Goal: Task Accomplishment & Management: Use online tool/utility

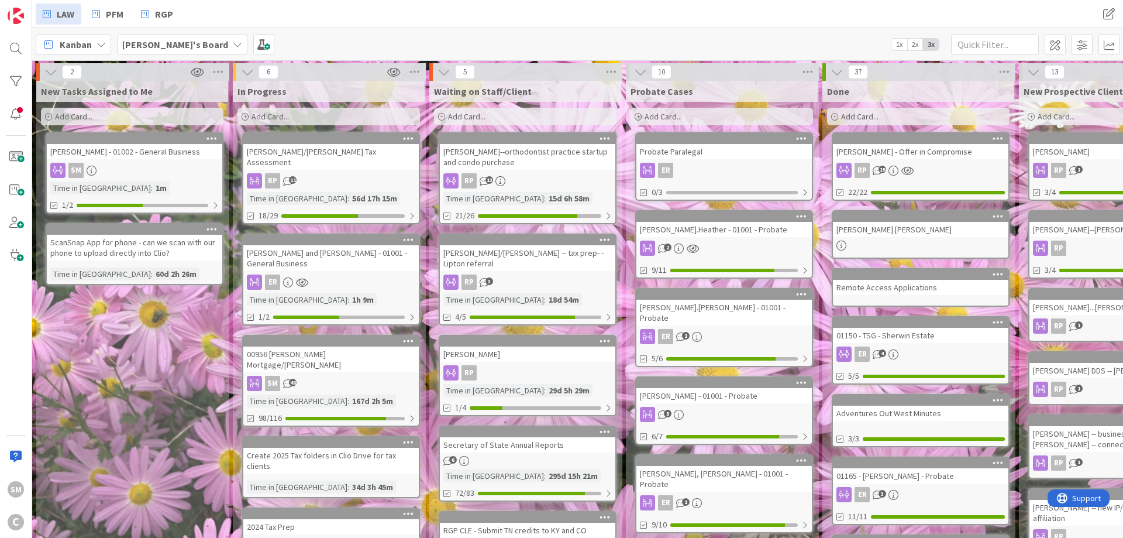
click at [181, 118] on div "Add Card..." at bounding box center [132, 117] width 183 height 18
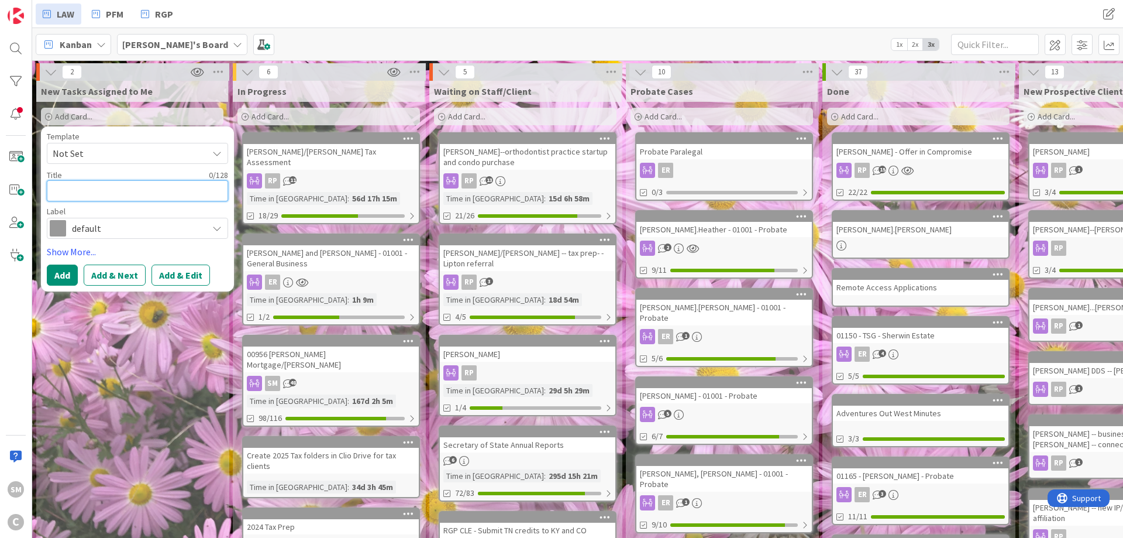
type textarea "O"
type textarea "x"
type textarea "O"
type textarea "x"
type textarea "Op"
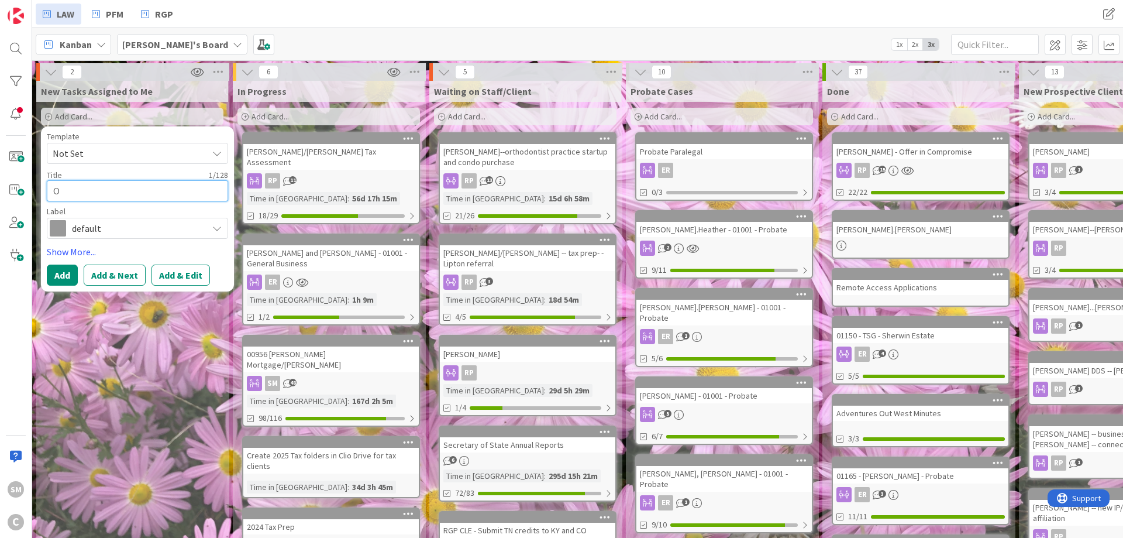
type textarea "x"
type textarea "Ope"
type textarea "x"
type textarea "Oper"
type textarea "x"
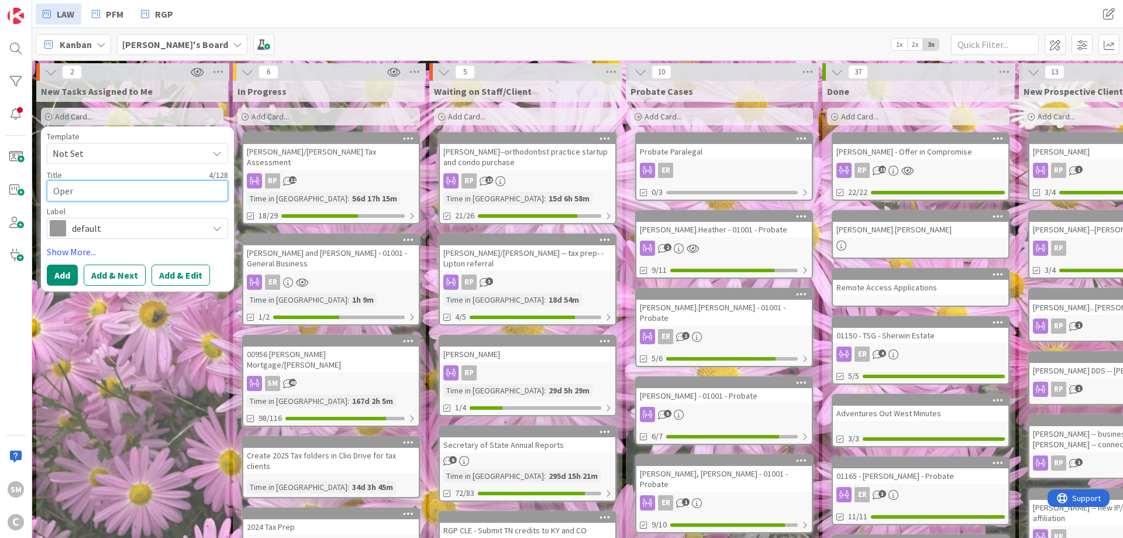
type textarea "Opera"
type textarea "x"
type textarea "Operat"
type textarea "x"
type textarea "Operati"
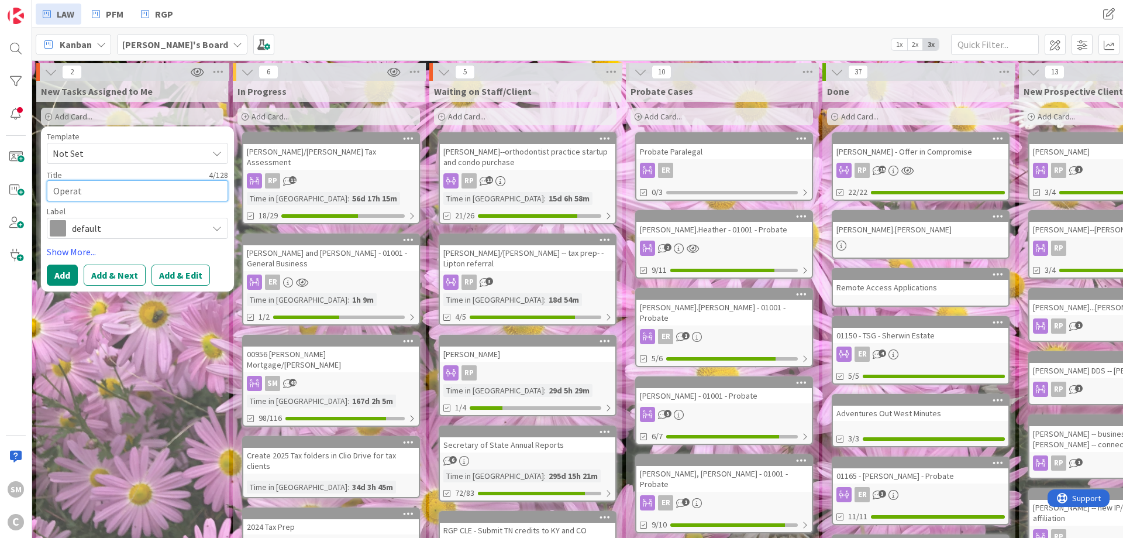
type textarea "x"
type textarea "Operatin"
type textarea "x"
type textarea "Operating"
type textarea "x"
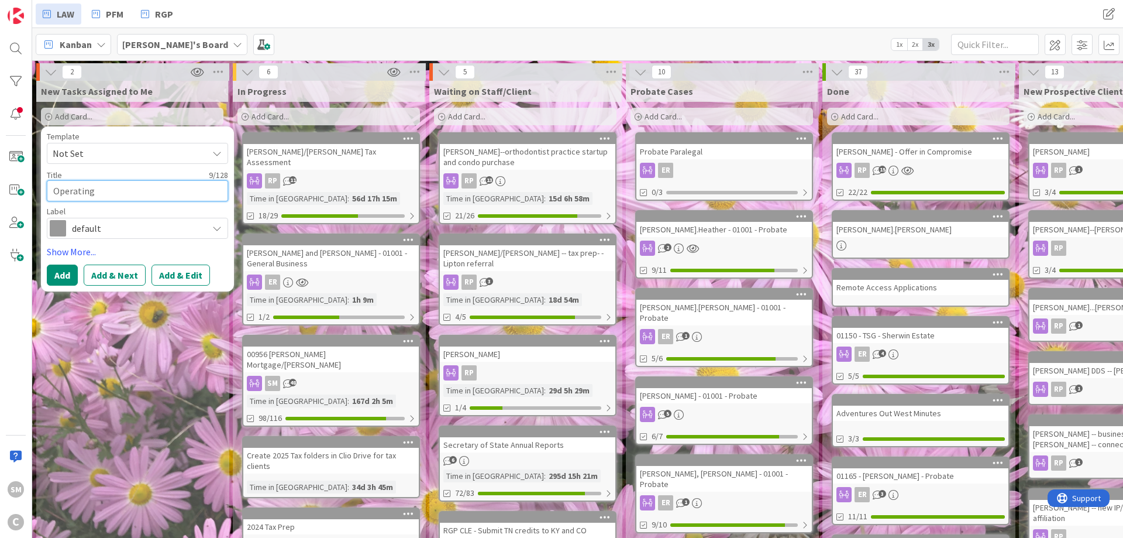
type textarea "Operating"
type textarea "x"
type textarea "Operating A"
type textarea "x"
type textarea "Operating Ag"
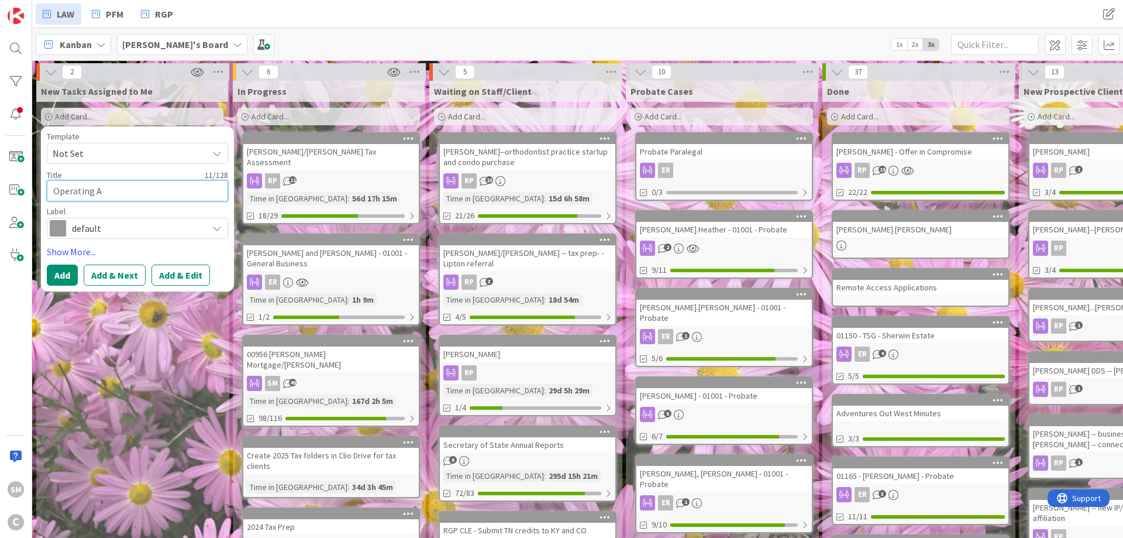
type textarea "x"
type textarea "Operating Agr"
type textarea "x"
type textarea "Operating Agre"
type textarea "x"
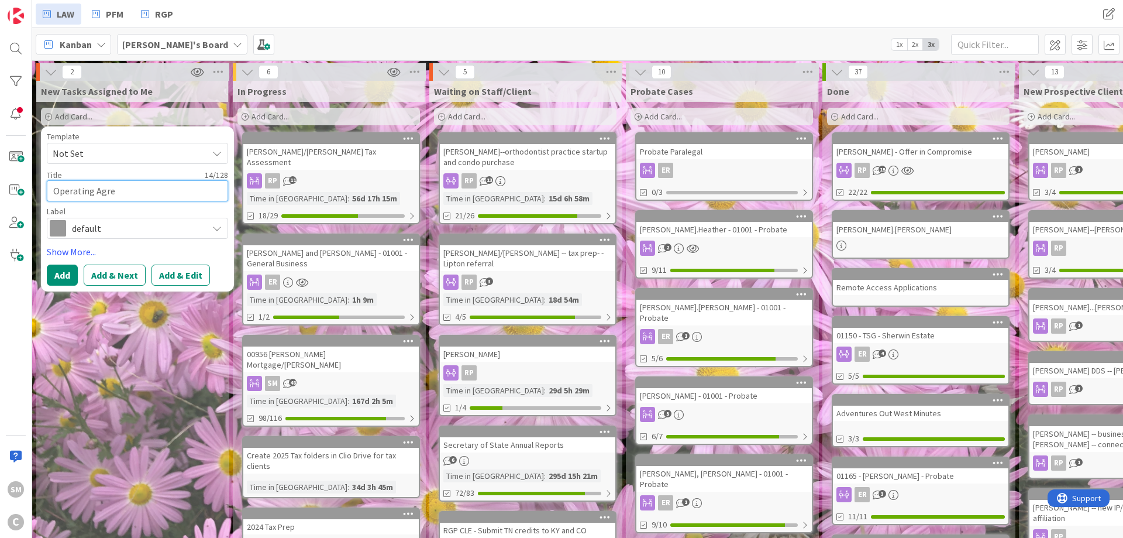
type textarea "Operating Agree"
type textarea "x"
type textarea "Operating Agreem"
type textarea "x"
type textarea "Operating Agreeme"
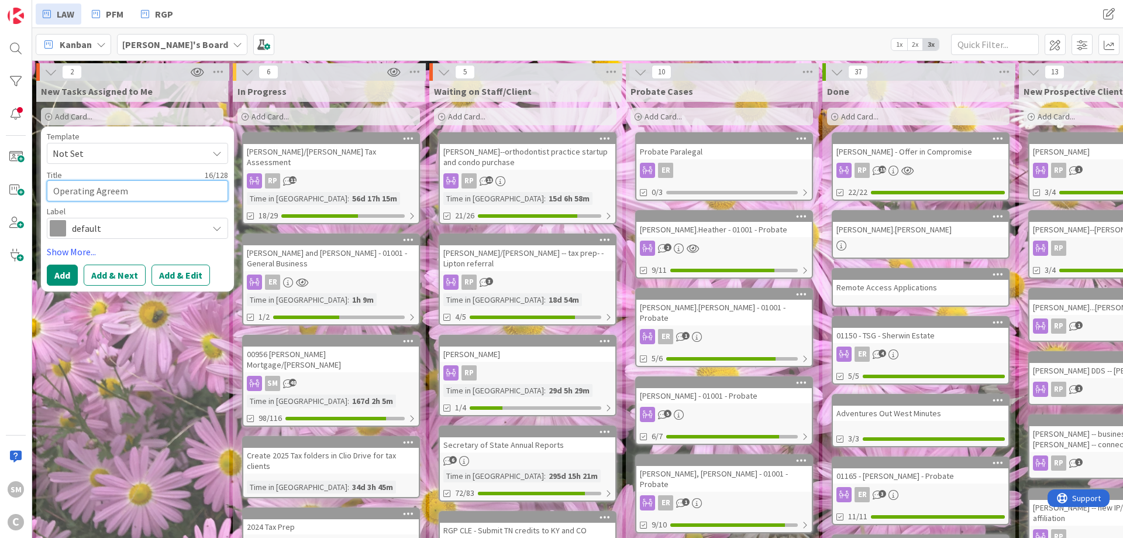
type textarea "x"
type textarea "Operating Agreemen"
type textarea "x"
type textarea "Operating Agreement"
type textarea "x"
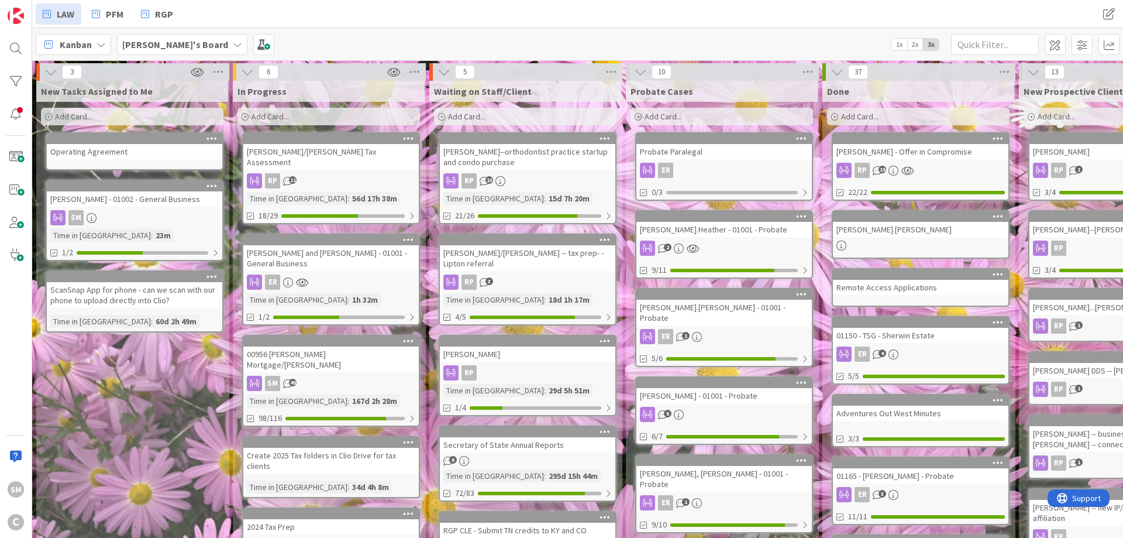
click at [109, 154] on div "Operating Agreement" at bounding box center [135, 151] width 176 height 15
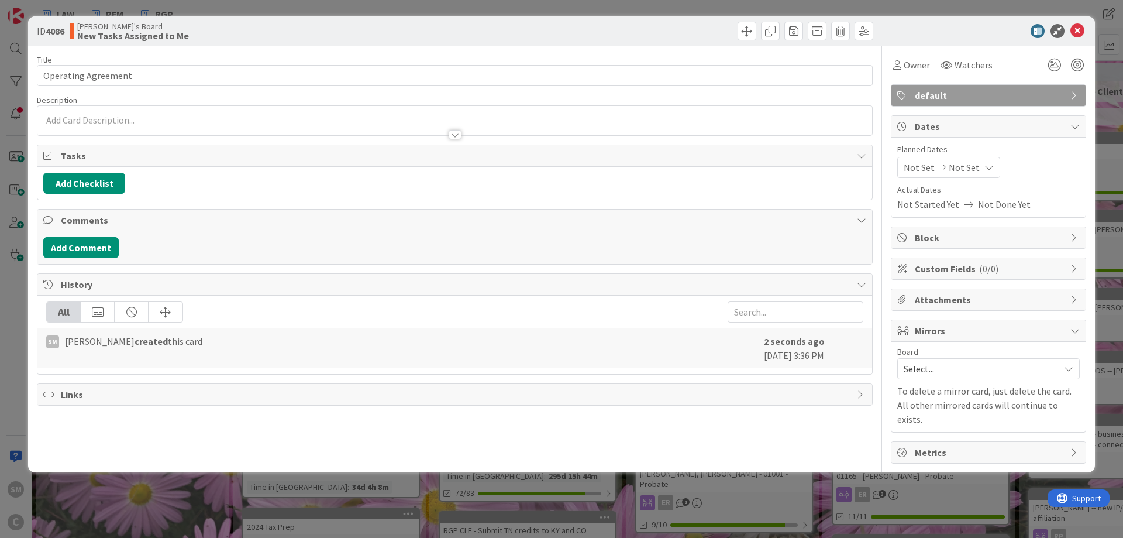
click at [118, 121] on div at bounding box center [454, 123] width 835 height 24
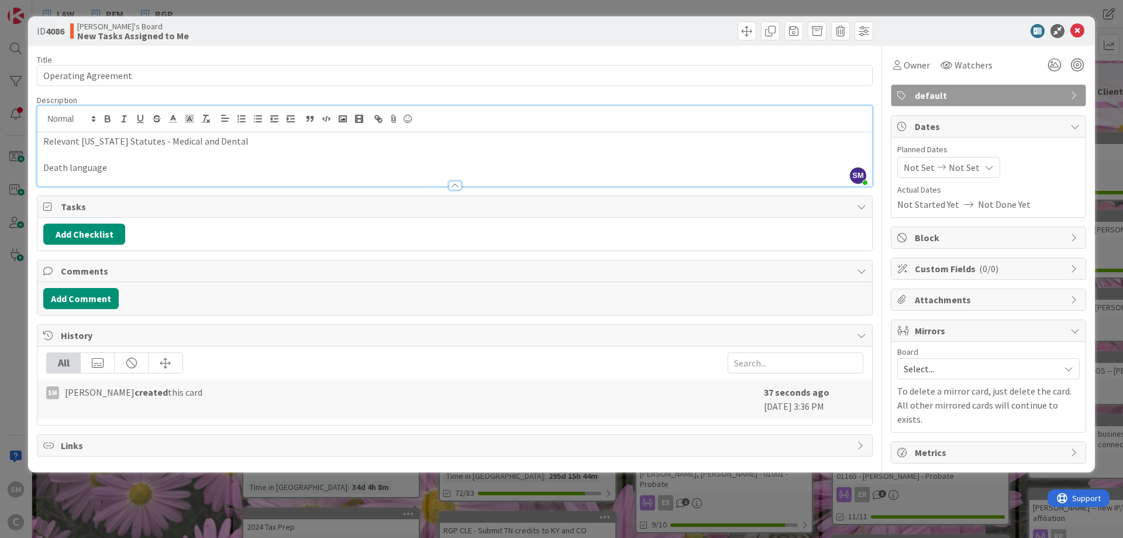
click at [580, 40] on div "ID 4086 [PERSON_NAME]'s Board New Tasks Assigned to Me" at bounding box center [561, 30] width 1067 height 29
click at [1075, 36] on icon at bounding box center [1078, 31] width 14 height 14
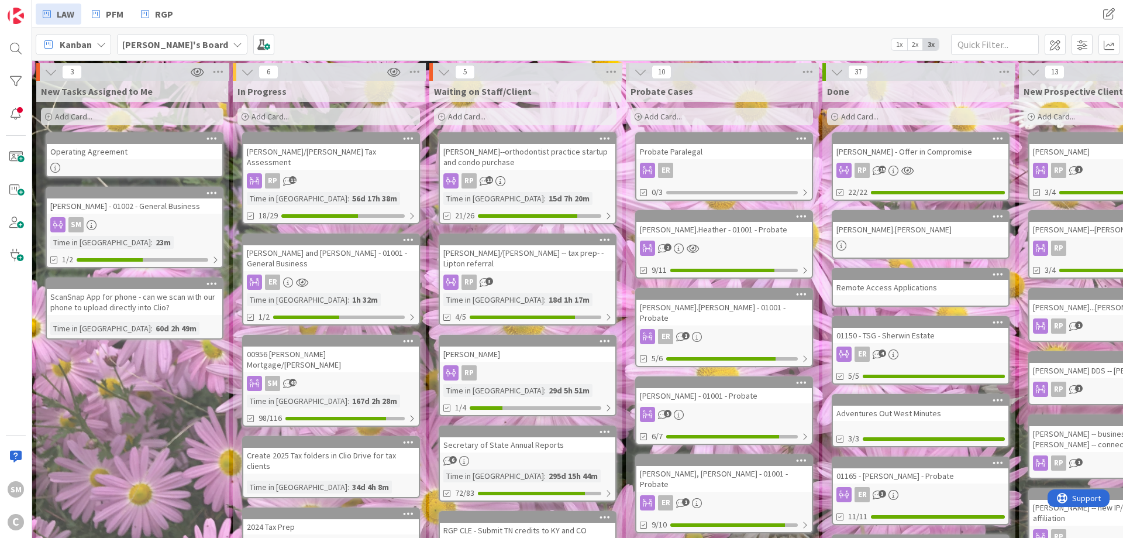
click at [90, 429] on div "New Tasks Assigned to Me Add Card... Template Not Set Title 0 / 128 Operating A…" at bounding box center [132, 522] width 192 height 882
click at [162, 398] on div "New Tasks Assigned to Me Add Card... Template Not Set Title 0 / 128 Operating A…" at bounding box center [132, 522] width 192 height 882
click at [170, 406] on div "New Tasks Assigned to Me Add Card... Template Not Set Title 0 / 128 Operating A…" at bounding box center [132, 522] width 192 height 882
click at [117, 389] on div "New Tasks Assigned to Me Add Card... Template Not Set Title 0 / 128 Operating A…" at bounding box center [132, 522] width 192 height 882
click at [315, 267] on div "[PERSON_NAME] and [PERSON_NAME] - 01001 - General Business" at bounding box center [331, 258] width 176 height 26
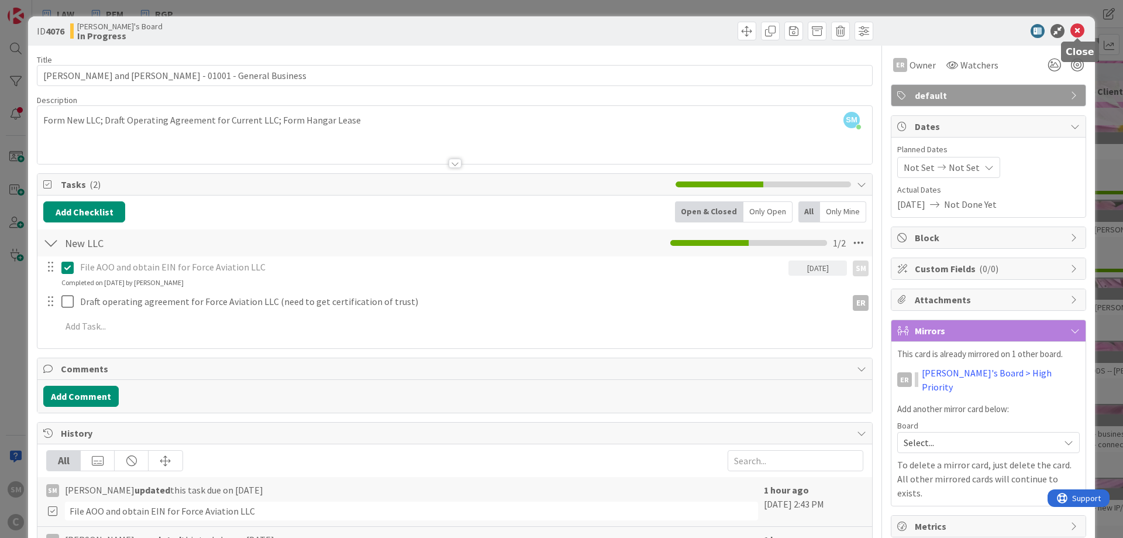
click at [1081, 34] on icon at bounding box center [1078, 31] width 14 height 14
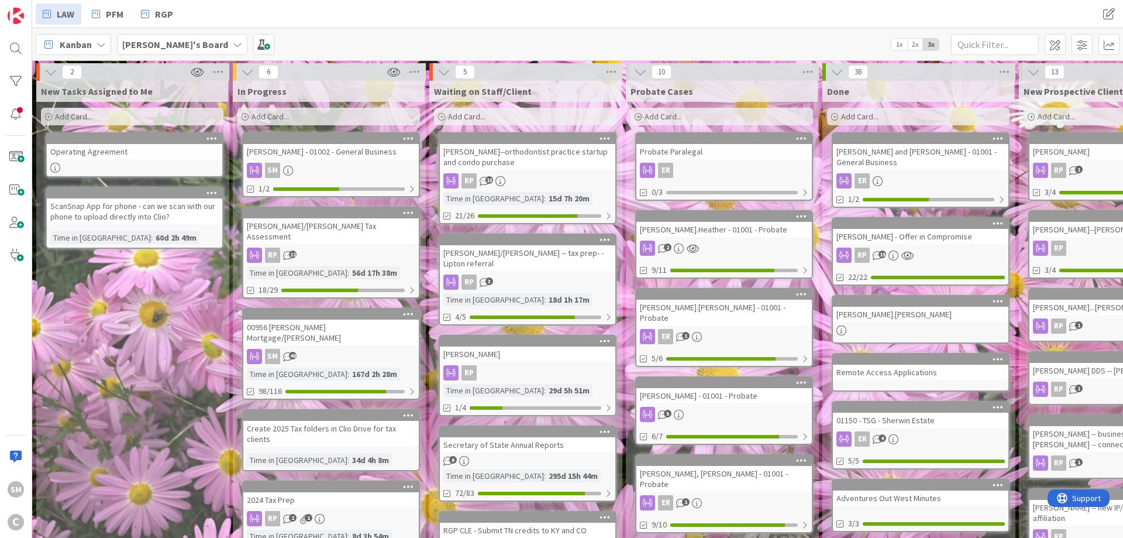
click at [286, 111] on div "Add Card..." at bounding box center [329, 117] width 183 height 18
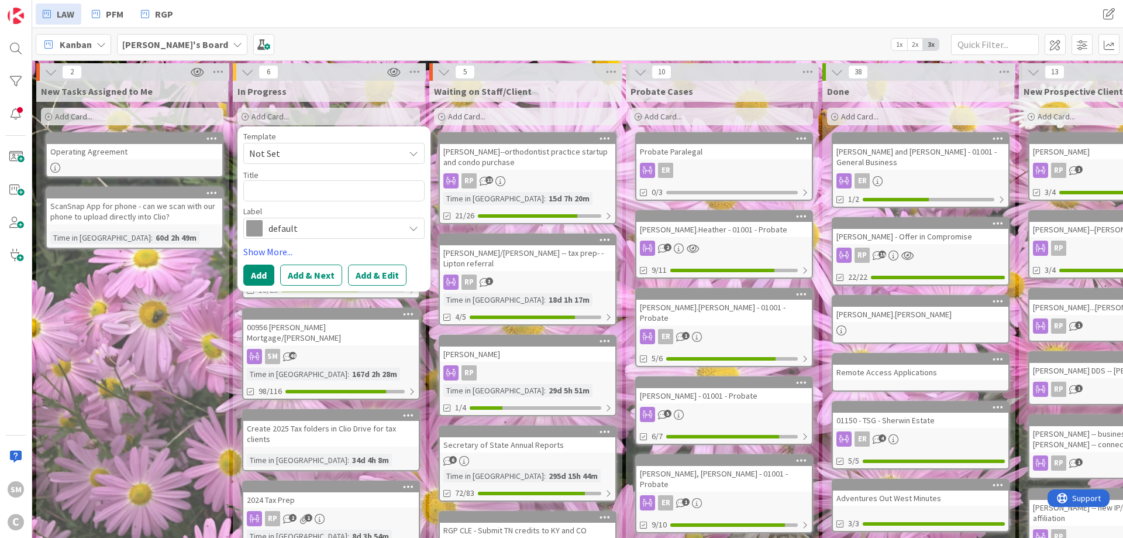
type textarea "x"
type textarea "M"
type textarea "x"
type textarea "Mi"
type textarea "x"
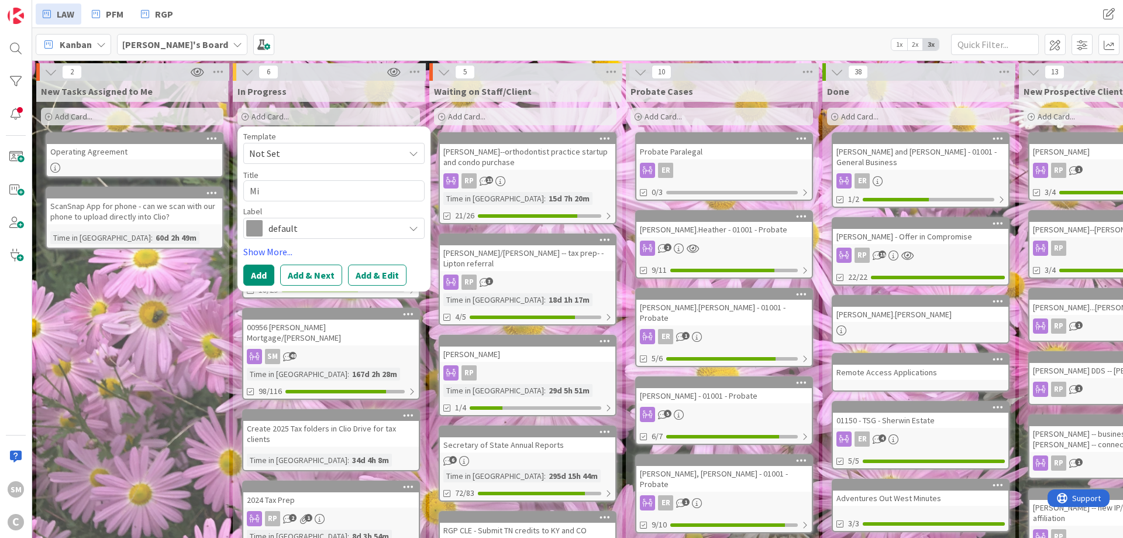
type textarea "Mit"
type textarea "x"
type textarea "Mitc"
type textarea "x"
type textarea "[PERSON_NAME]"
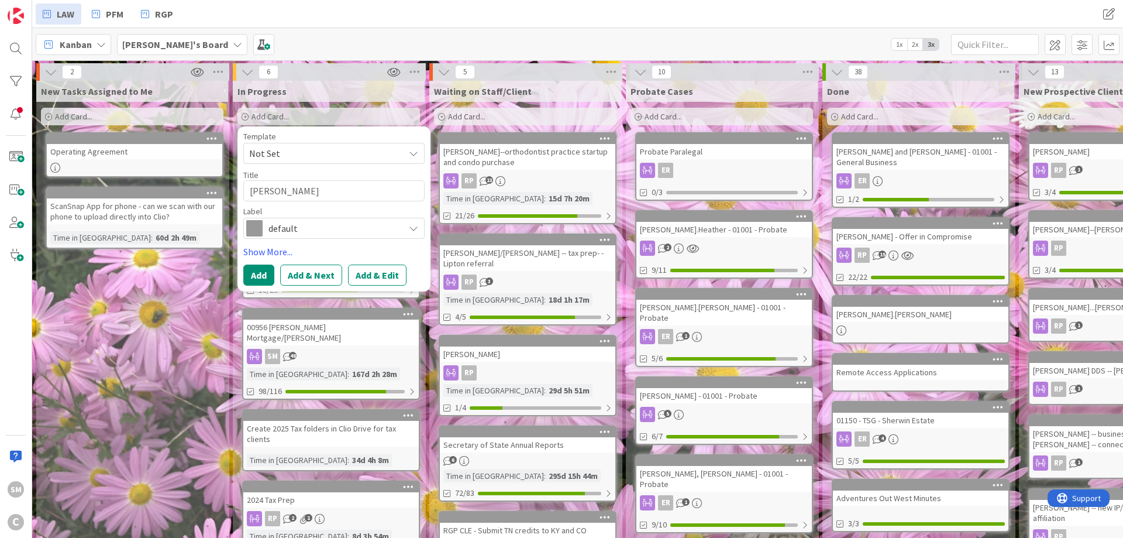
type textarea "x"
type textarea "Mitche"
type textarea "x"
type textarea "[PERSON_NAME]"
type textarea "x"
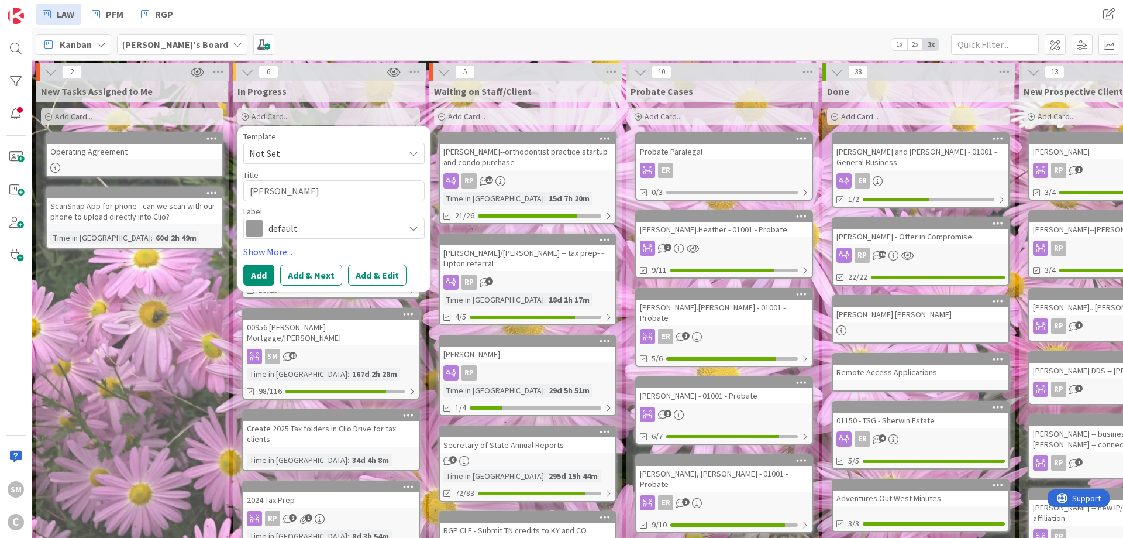
type textarea "[PERSON_NAME]"
type textarea "x"
type textarea "[PERSON_NAME],"
type textarea "x"
type textarea "[PERSON_NAME],"
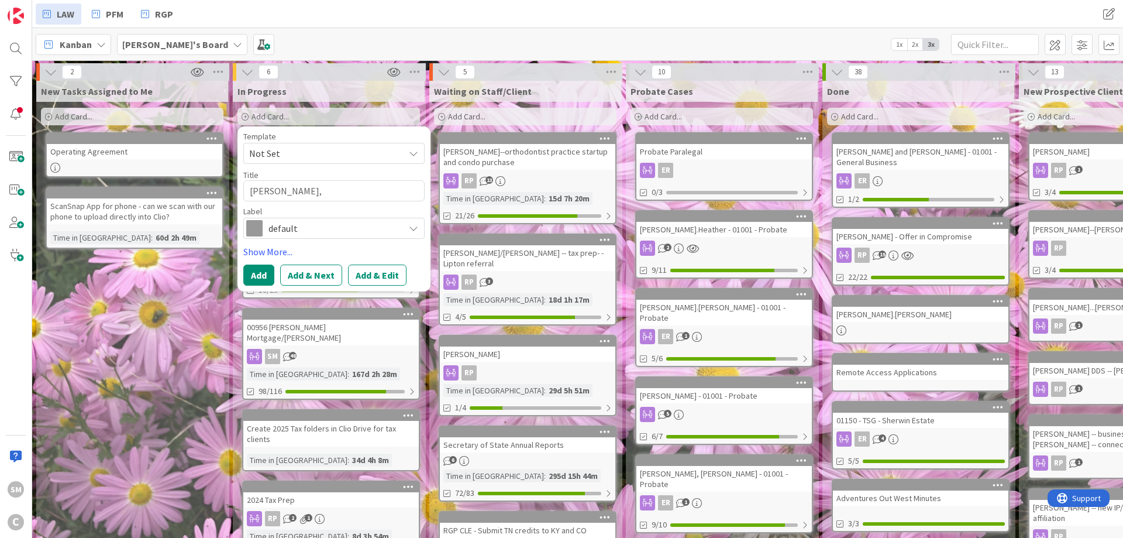
type textarea "x"
type textarea "[PERSON_NAME]"
type textarea "x"
type textarea "[PERSON_NAME], He"
type textarea "x"
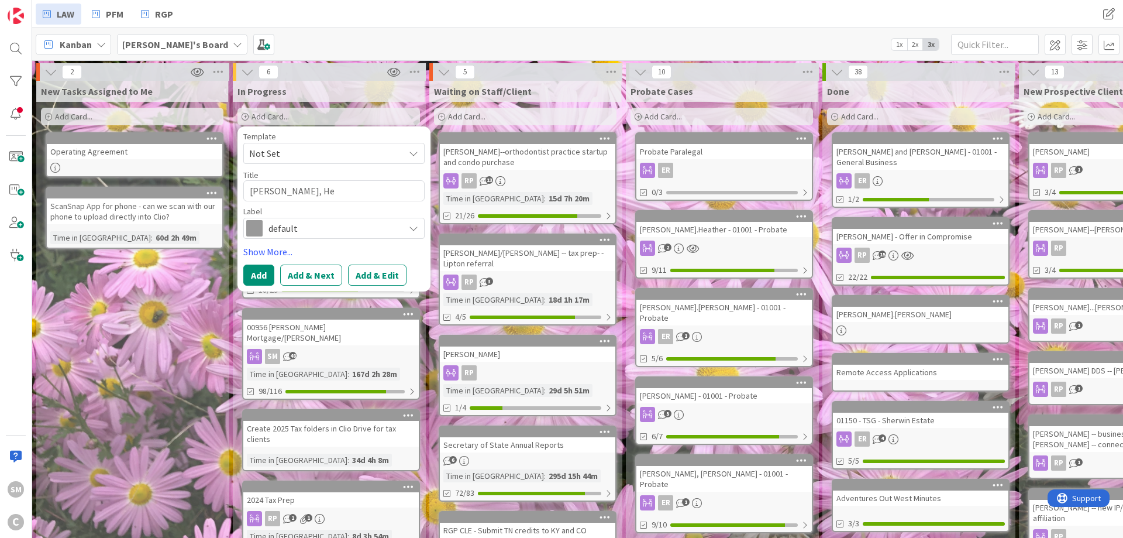
type textarea "[PERSON_NAME]"
type textarea "x"
type textarea "[PERSON_NAME], Heat"
type textarea "x"
type textarea "[PERSON_NAME]"
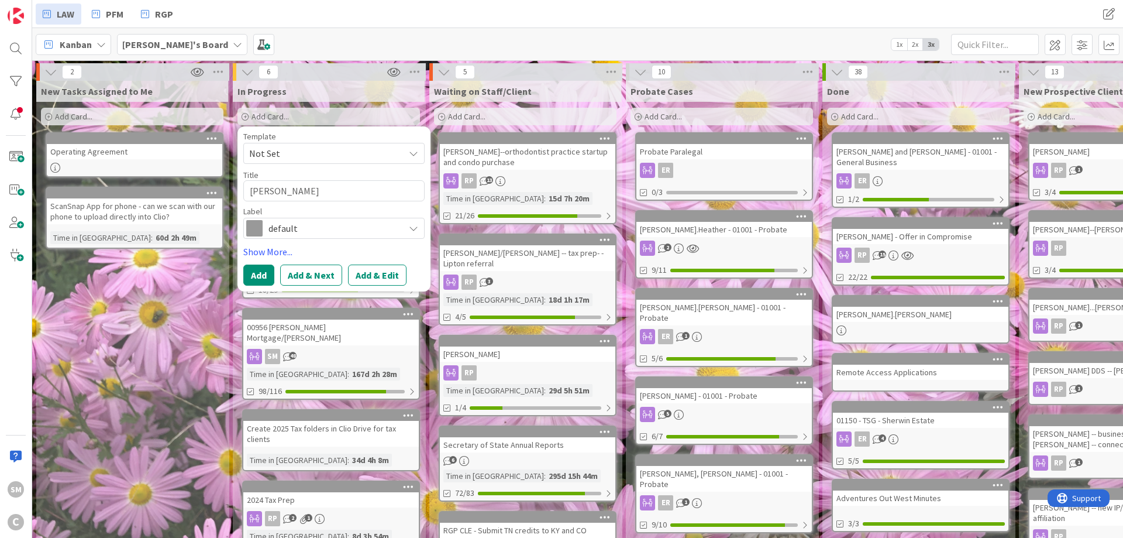
type textarea "x"
type textarea "[PERSON_NAME]"
type textarea "x"
type textarea "[PERSON_NAME]"
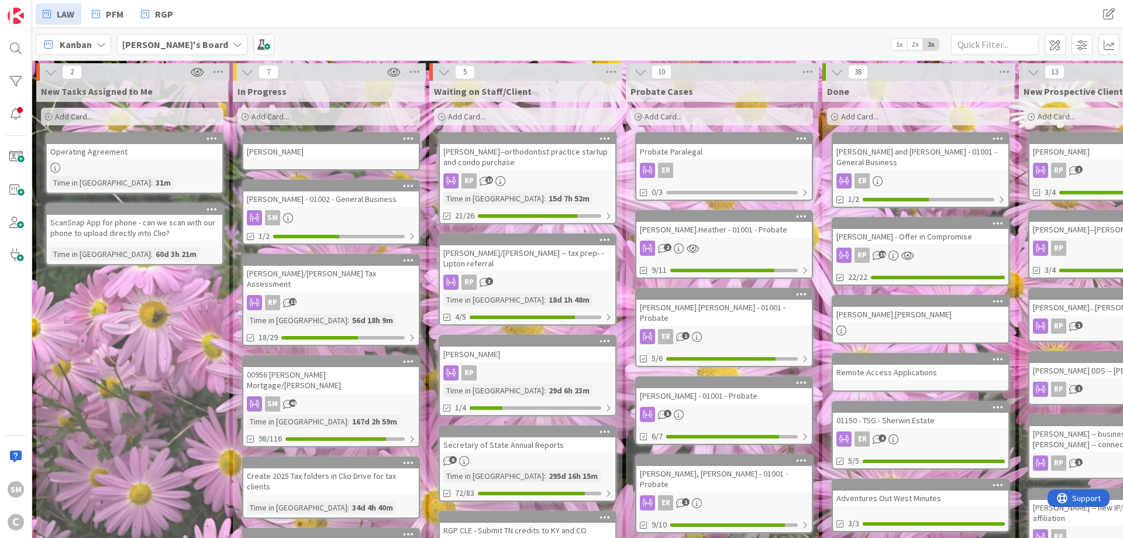
click at [132, 374] on div "New Tasks Assigned to Me Add Card... Template Not Set Title 0 / 128 Operating A…" at bounding box center [132, 522] width 192 height 882
